Goal: Transaction & Acquisition: Purchase product/service

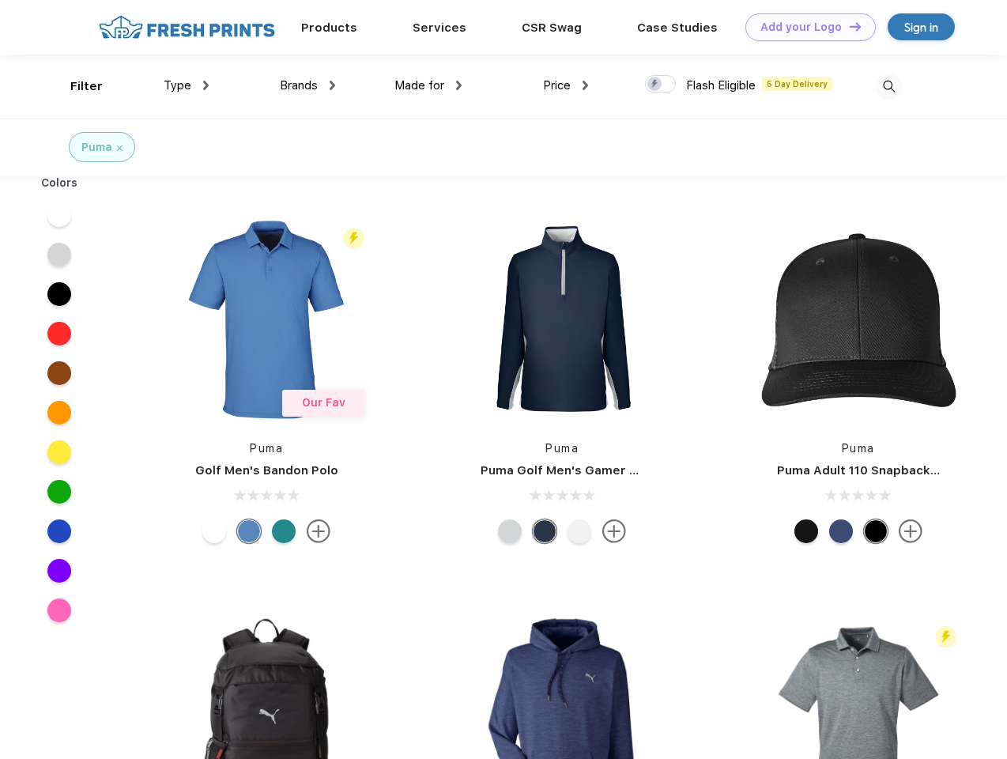
click at [805, 27] on link "Add your Logo Design Tool" at bounding box center [810, 27] width 130 height 28
click at [0, 0] on div "Design Tool" at bounding box center [0, 0] width 0 height 0
click at [848, 26] on link "Add your Logo Design Tool" at bounding box center [810, 27] width 130 height 28
click at [76, 86] on div "Filter" at bounding box center [86, 86] width 32 height 18
click at [187, 85] on span "Type" at bounding box center [178, 85] width 28 height 14
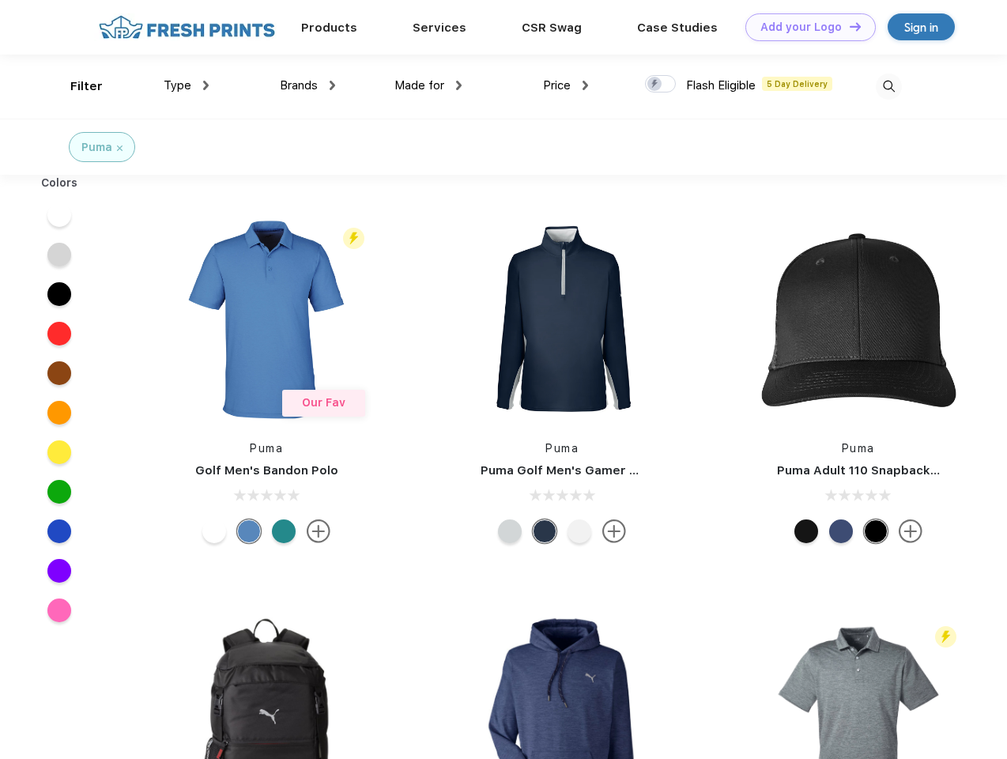
click at [307, 85] on span "Brands" at bounding box center [299, 85] width 38 height 14
click at [428, 85] on span "Made for" at bounding box center [419, 85] width 50 height 14
click at [566, 85] on span "Price" at bounding box center [557, 85] width 28 height 14
click at [661, 85] on div at bounding box center [660, 83] width 31 height 17
click at [655, 85] on input "checkbox" at bounding box center [650, 79] width 10 height 10
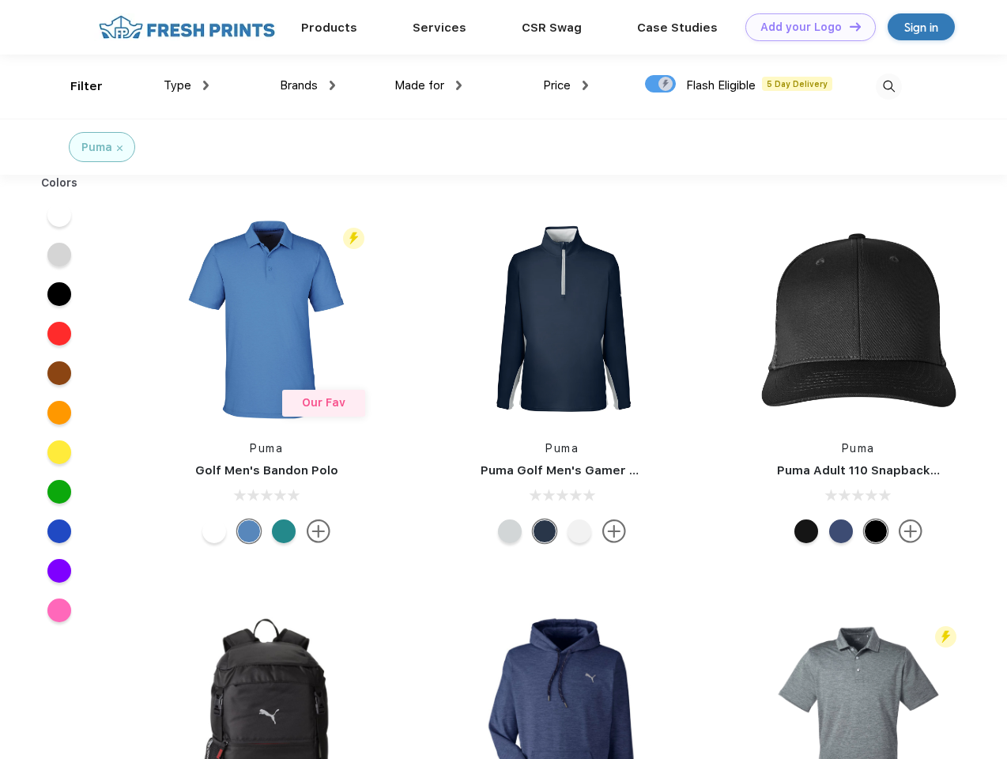
click at [888, 86] on img at bounding box center [889, 87] width 26 height 26
